Goal: Find specific page/section: Find specific page/section

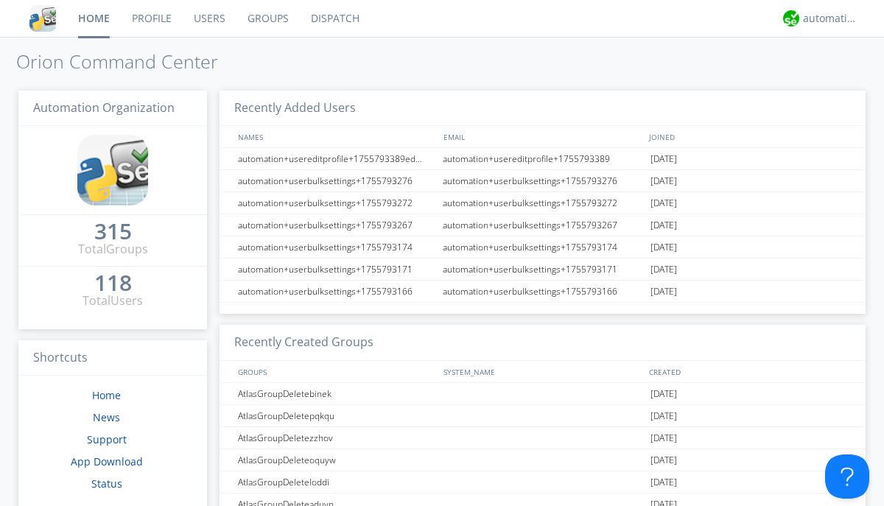
click at [334, 18] on link "Dispatch" at bounding box center [335, 18] width 71 height 37
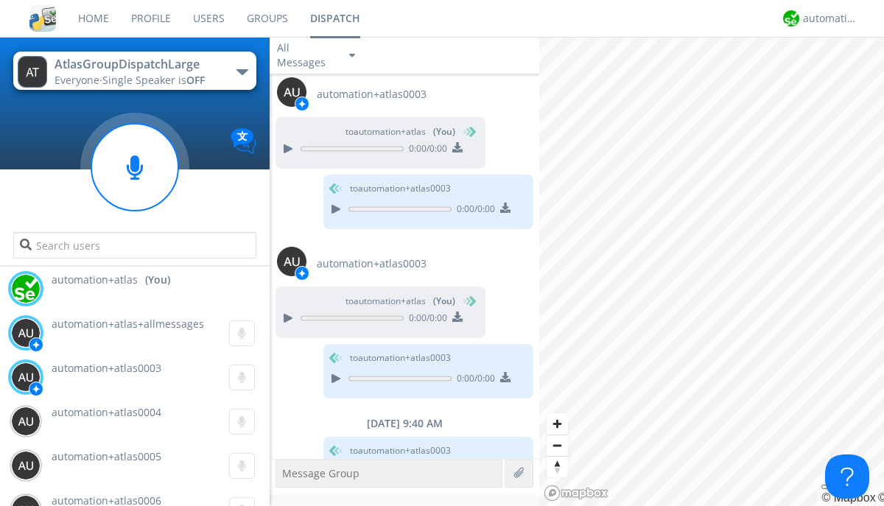
scroll to position [1465, 0]
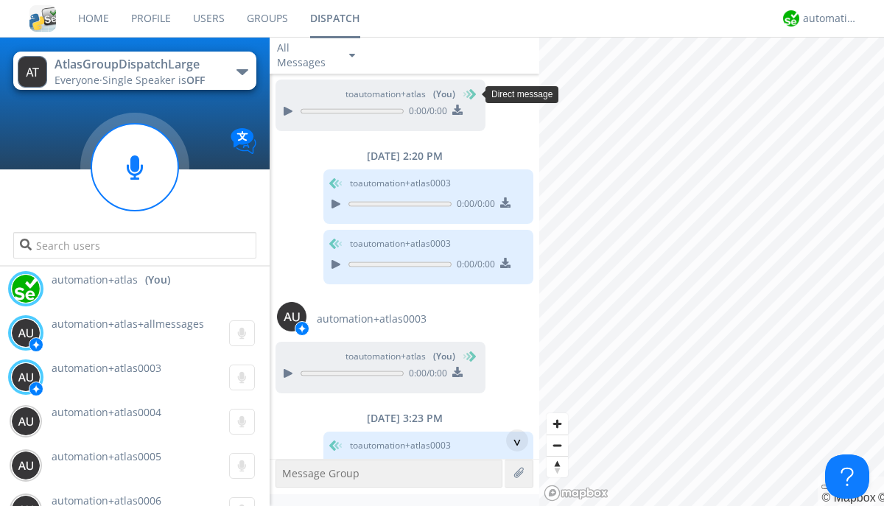
scroll to position [116, 0]
click at [511, 440] on div "^" at bounding box center [517, 440] width 22 height 22
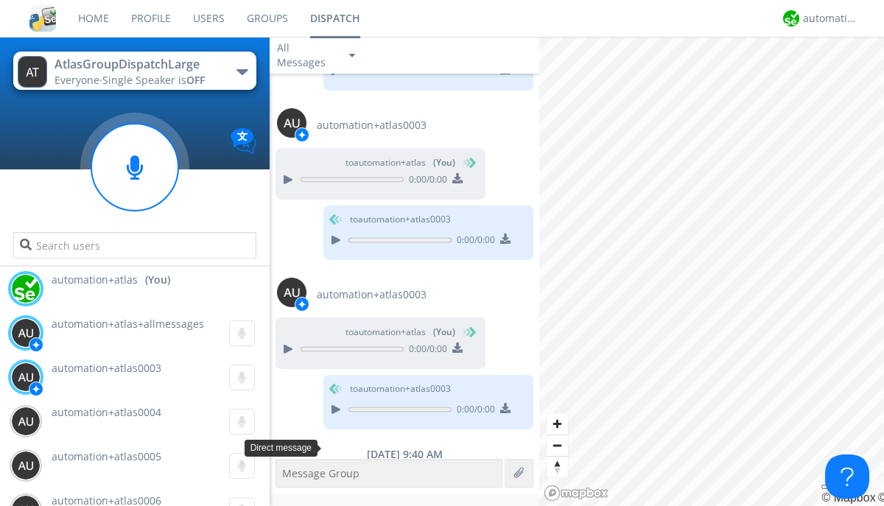
scroll to position [1465, 0]
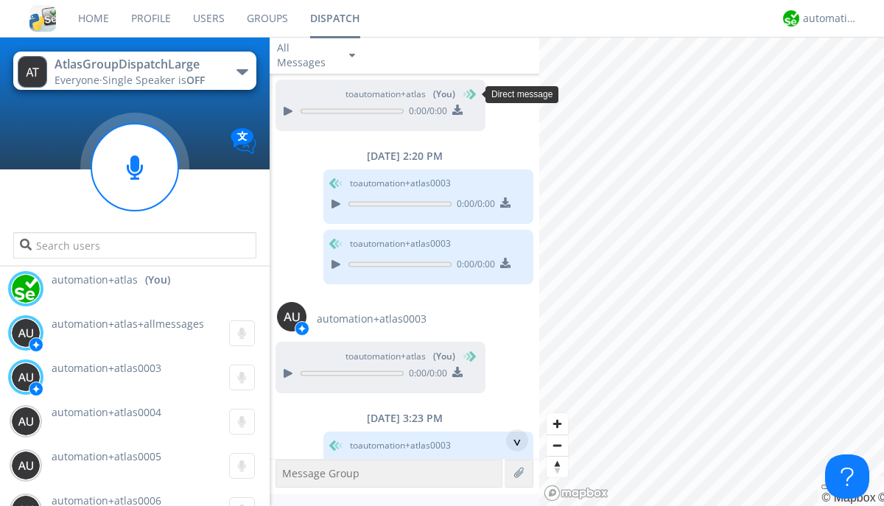
scroll to position [72, 0]
click at [511, 440] on div "^" at bounding box center [517, 440] width 22 height 22
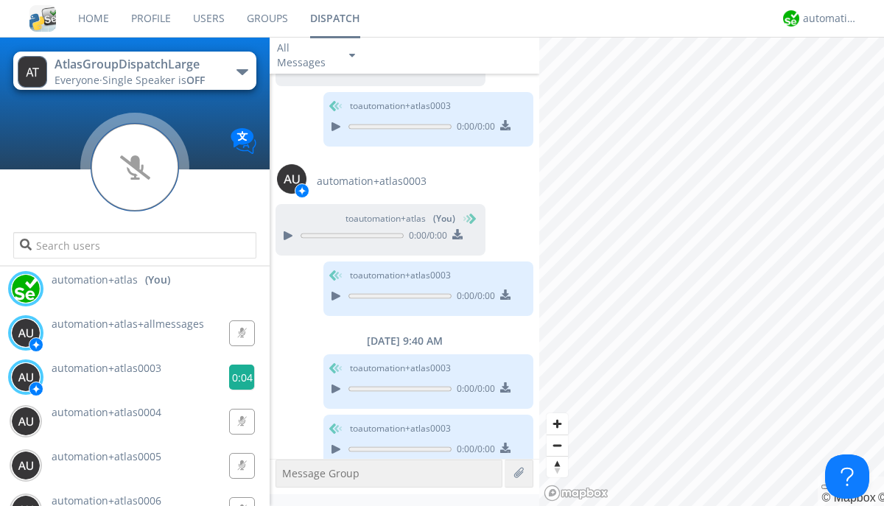
scroll to position [1480, 0]
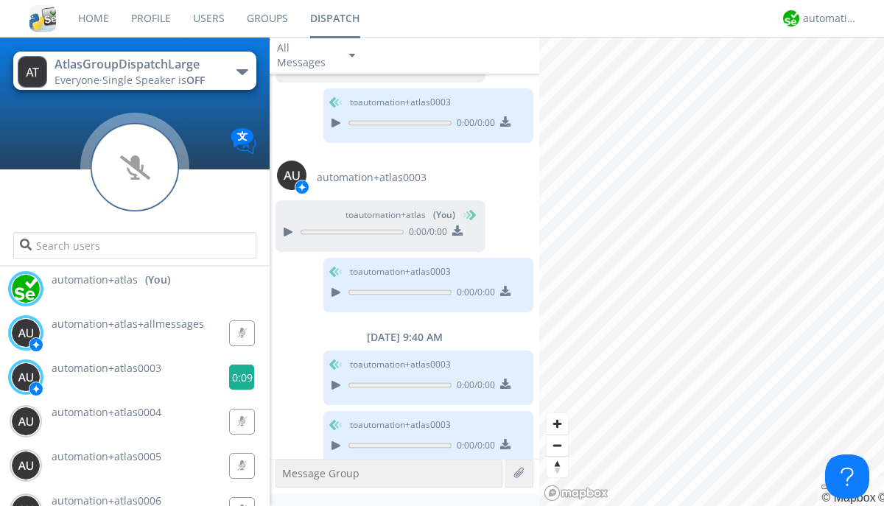
click at [236, 345] on g at bounding box center [241, 332] width 25 height 25
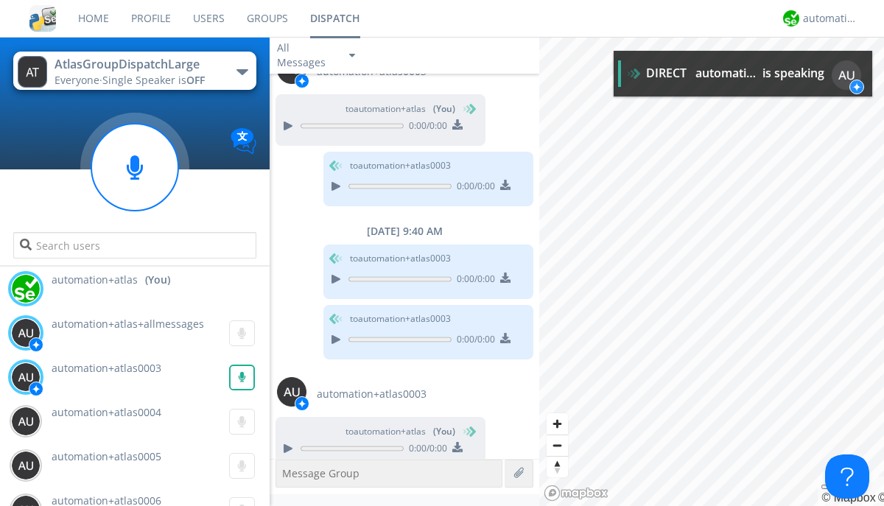
scroll to position [1588, 0]
